Goal: Information Seeking & Learning: Find specific fact

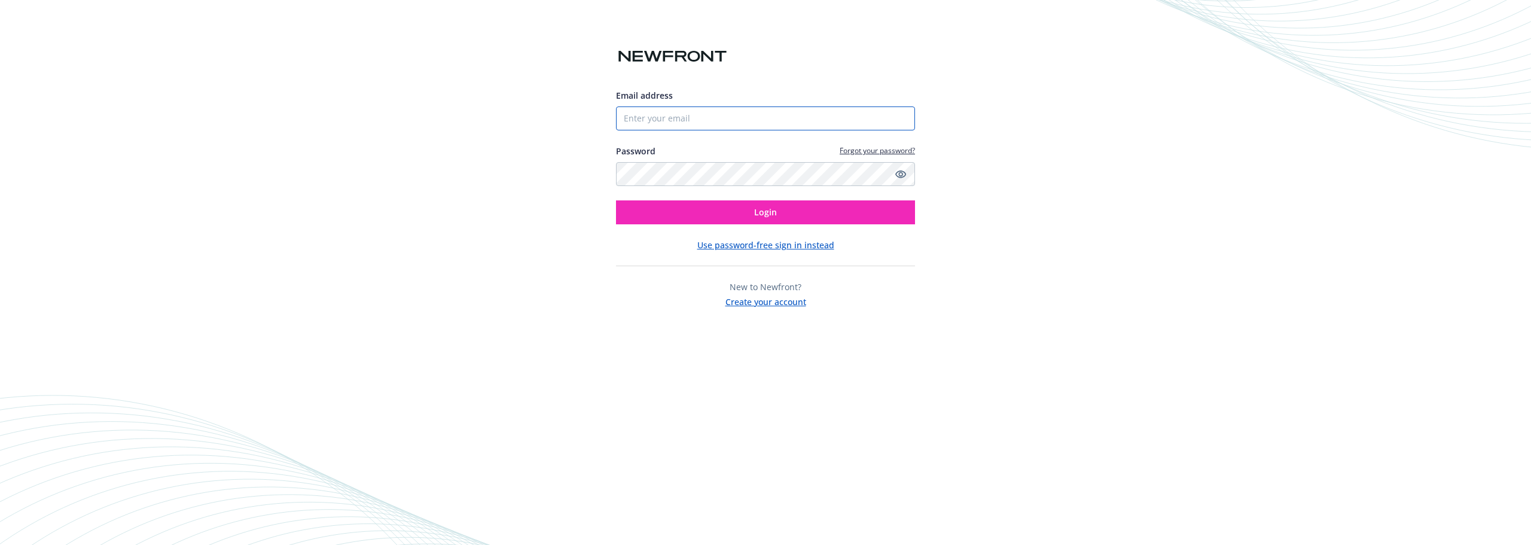
click at [657, 114] on input "Email address" at bounding box center [765, 118] width 299 height 24
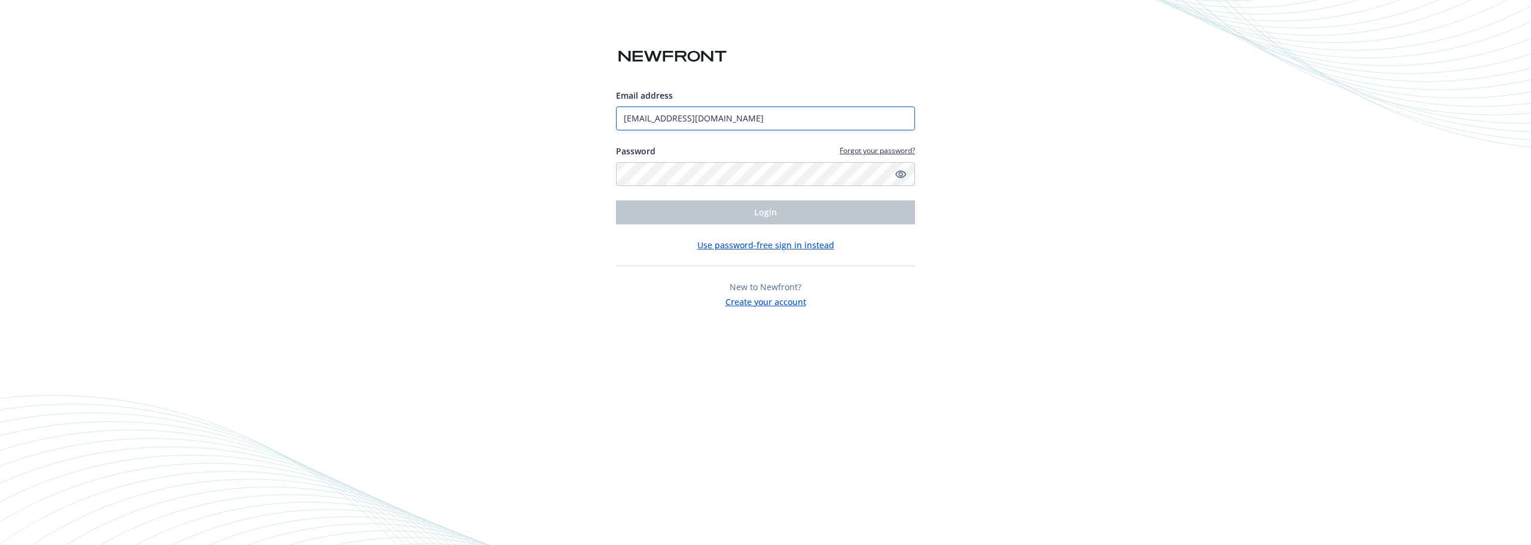
type input "[EMAIL_ADDRESS][DOMAIN_NAME]"
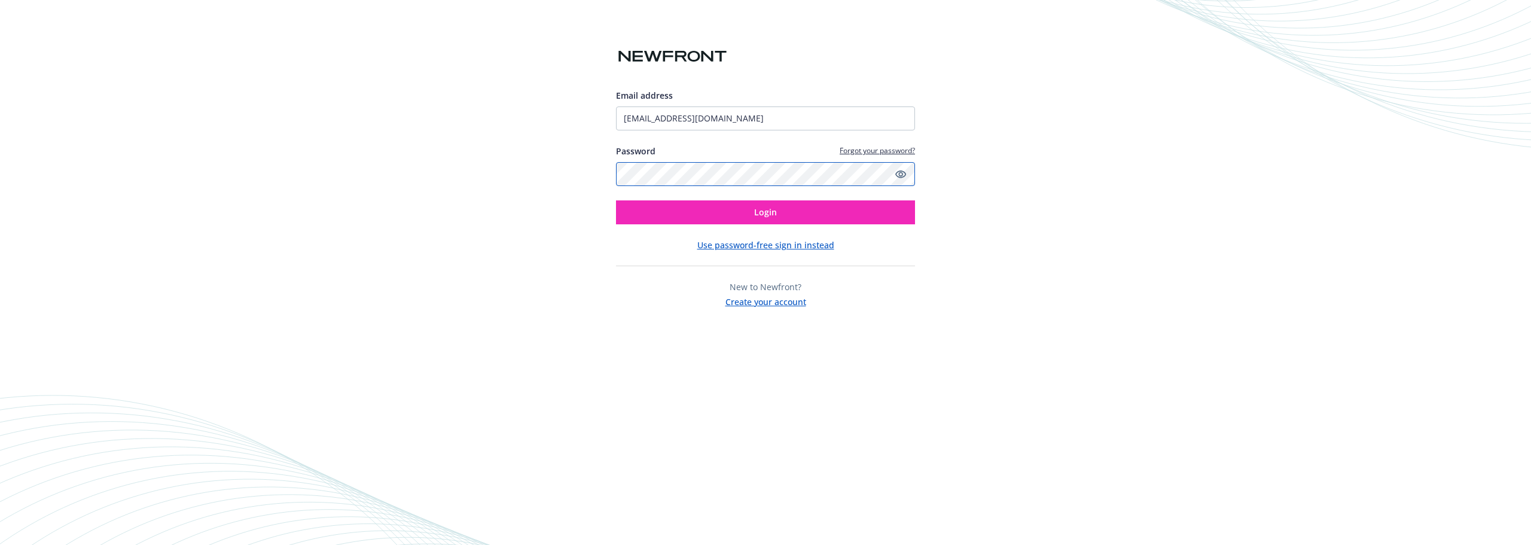
click at [616, 200] on button "Login" at bounding box center [765, 212] width 299 height 24
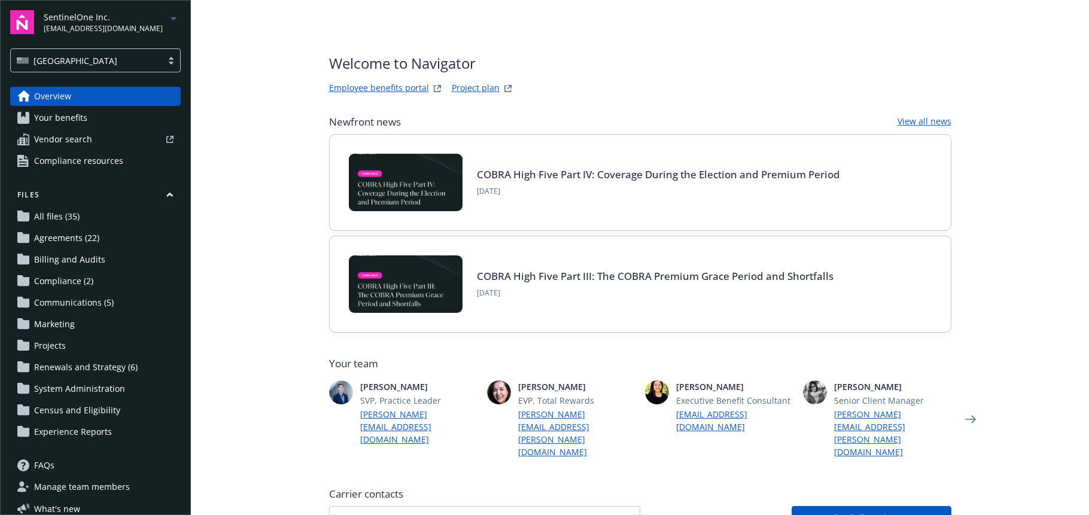
click at [78, 26] on span "[EMAIL_ADDRESS][DOMAIN_NAME]" at bounding box center [103, 28] width 119 height 11
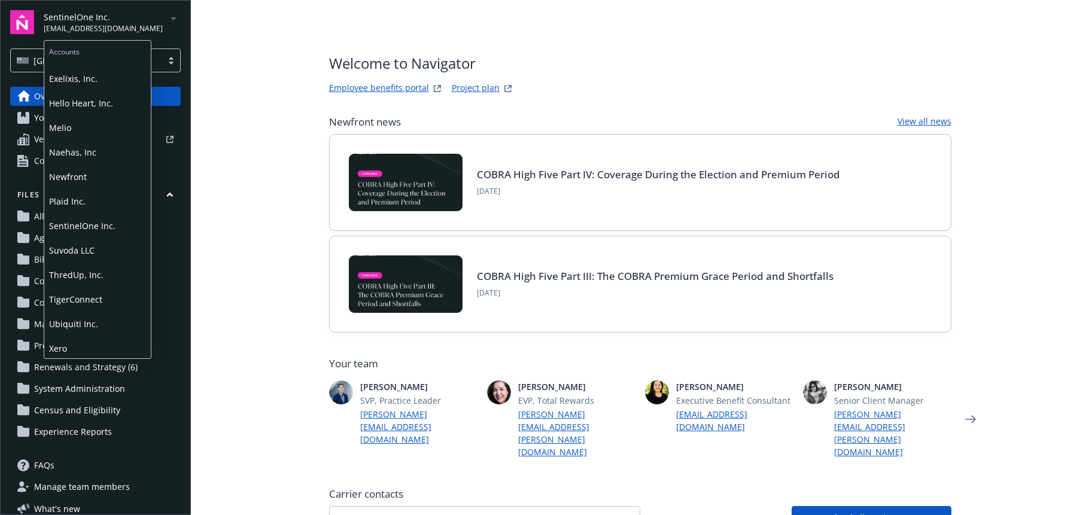
scroll to position [69, 0]
click at [63, 324] on span "Ubiquiti Inc." at bounding box center [97, 321] width 97 height 25
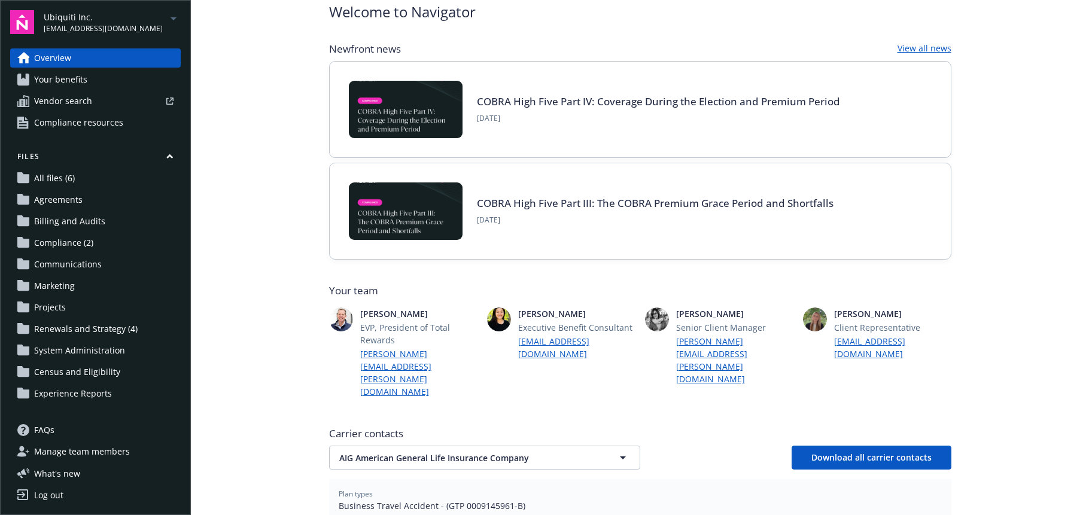
scroll to position [239, 0]
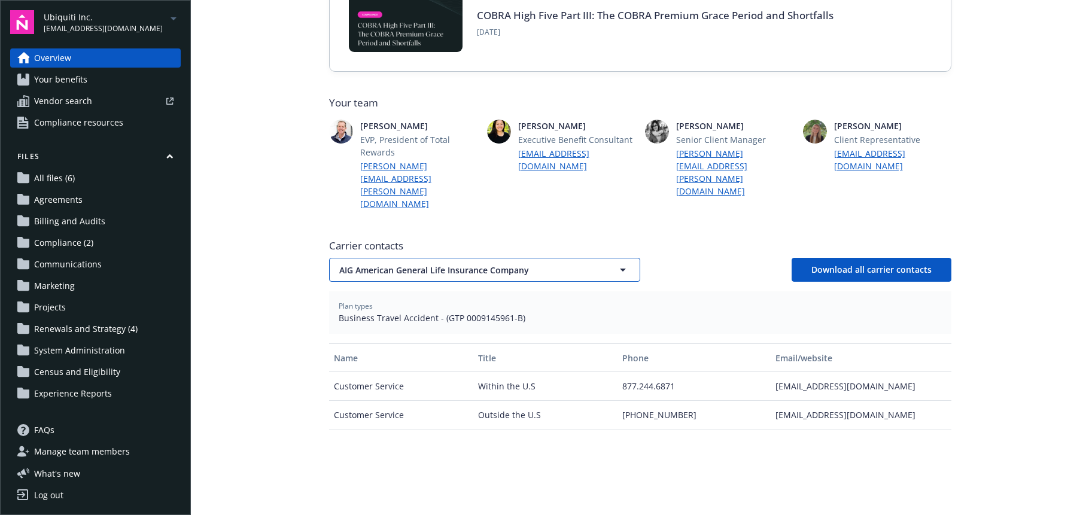
click at [379, 264] on span "AIG American General Life Insurance Company" at bounding box center [463, 270] width 249 height 13
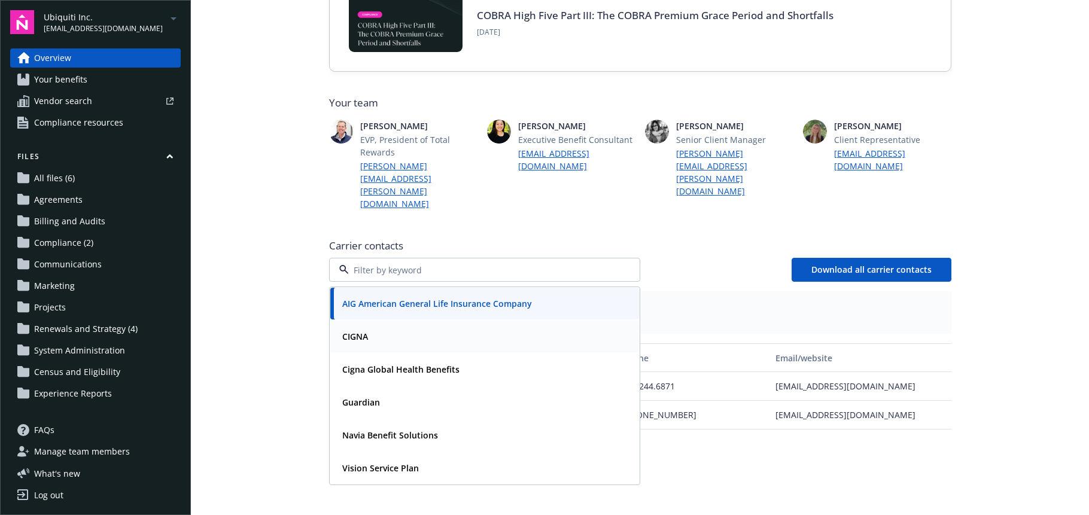
click at [355, 331] on strong "CIGNA" at bounding box center [355, 336] width 26 height 11
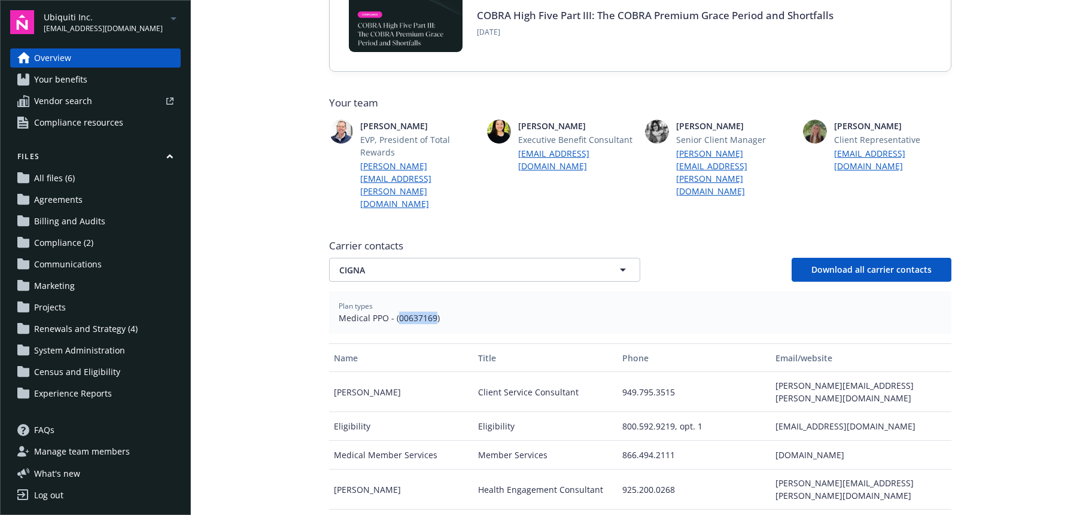
drag, startPoint x: 428, startPoint y: 283, endPoint x: 394, endPoint y: 283, distance: 34.7
click at [394, 312] on span "Medical PPO - (00637169)" at bounding box center [640, 318] width 603 height 13
copy span "00637169"
click at [368, 352] on div "Name" at bounding box center [401, 358] width 135 height 13
click at [373, 258] on button "CIGNA" at bounding box center [484, 270] width 311 height 24
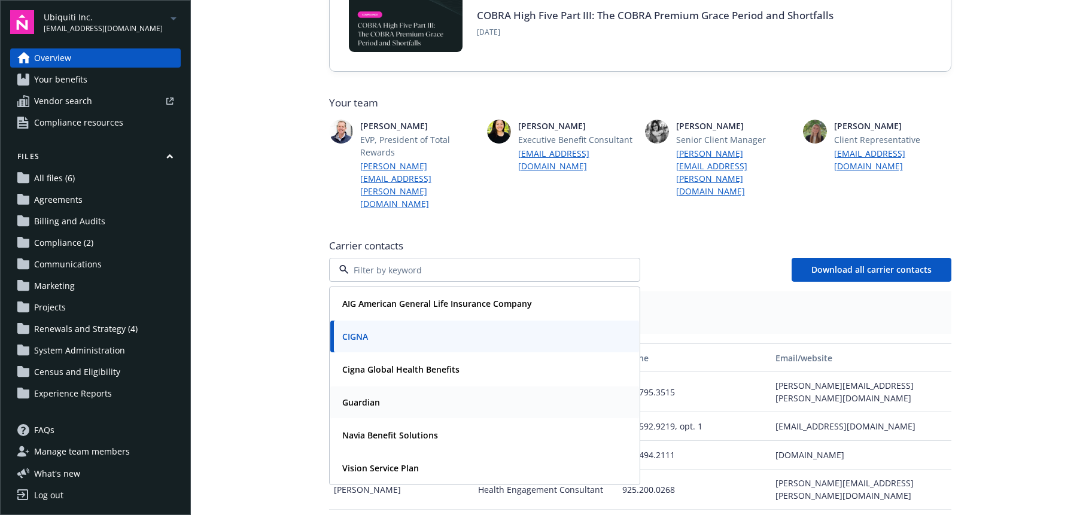
click at [361, 397] on strong "Guardian" at bounding box center [361, 402] width 38 height 11
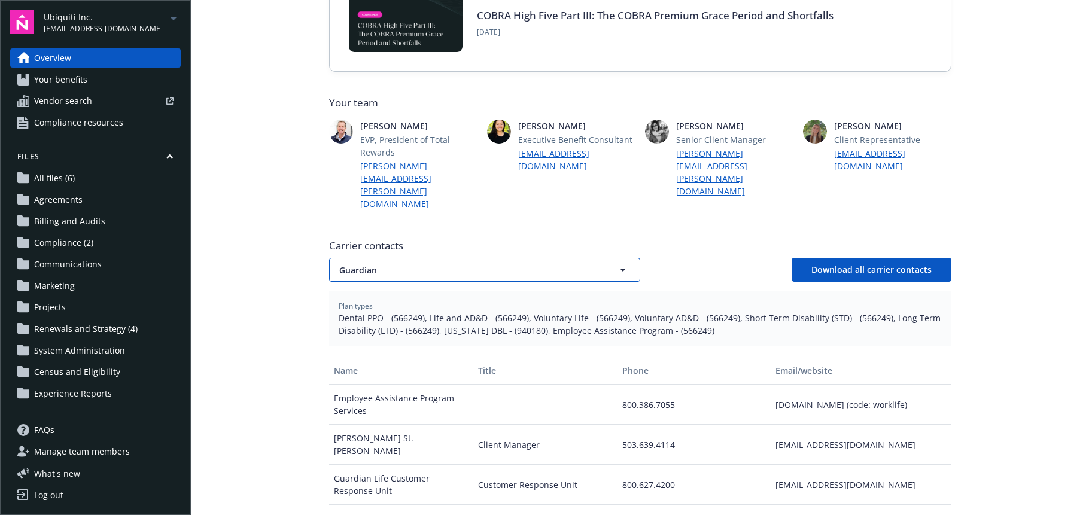
click at [461, 264] on span "Guardian" at bounding box center [463, 270] width 249 height 13
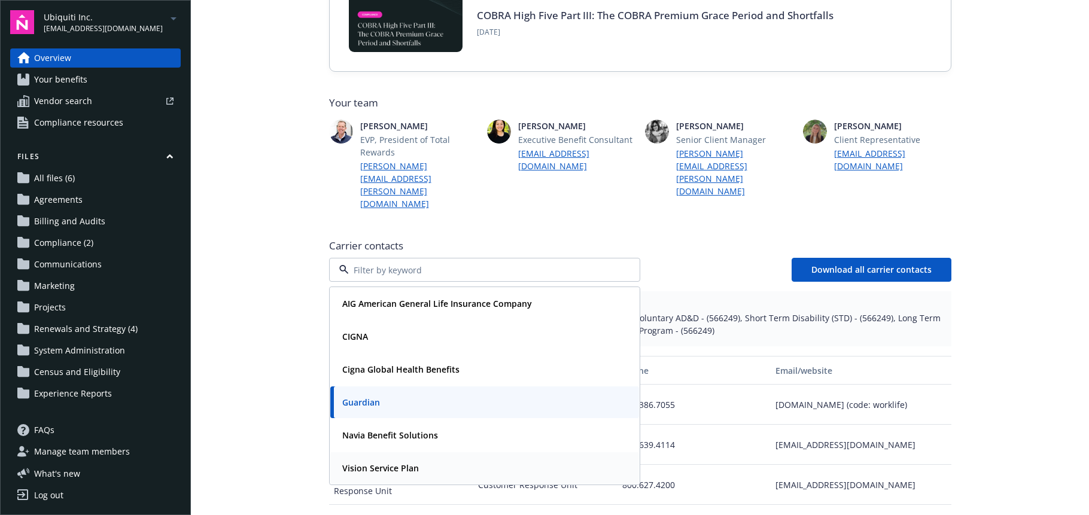
click at [378, 462] on strong "Vision Service Plan" at bounding box center [380, 467] width 77 height 11
